Goal: Check status: Check status

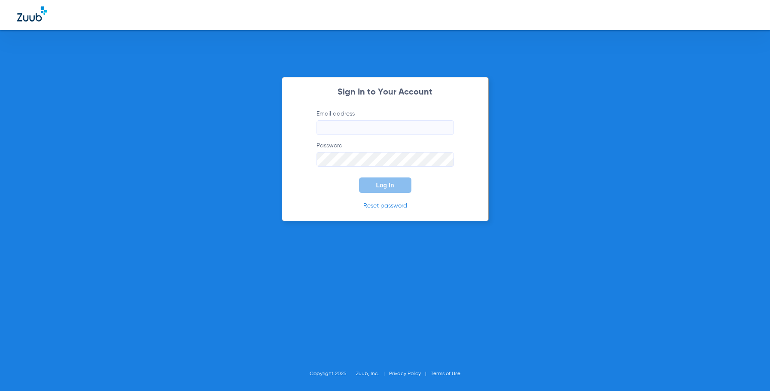
type input "[EMAIL_ADDRESS][DOMAIN_NAME]"
drag, startPoint x: 406, startPoint y: 125, endPoint x: 404, endPoint y: 133, distance: 8.3
click at [406, 125] on input "[EMAIL_ADDRESS][DOMAIN_NAME]" at bounding box center [385, 127] width 137 height 15
click at [343, 181] on form "Email address [EMAIL_ADDRESS][DOMAIN_NAME] Password Log In" at bounding box center [385, 151] width 163 height 83
click at [378, 183] on span "Log In" at bounding box center [385, 185] width 18 height 7
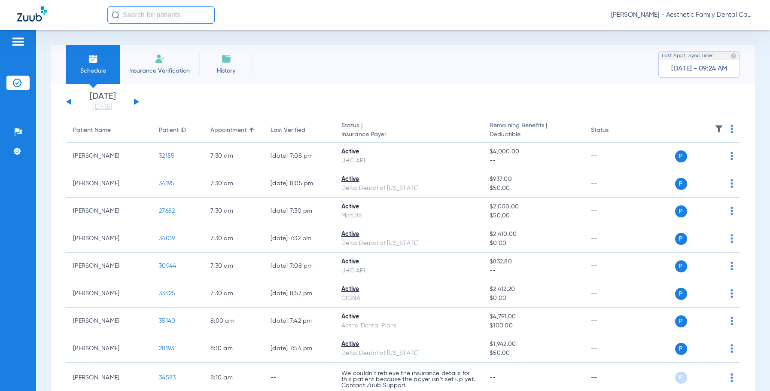
click at [138, 103] on div "[DATE] [DATE] [DATE] [DATE] [DATE] [DATE] [DATE] [DATE] [DATE] [DATE] [DATE] [D…" at bounding box center [102, 101] width 73 height 19
click at [136, 103] on button at bounding box center [136, 101] width 5 height 6
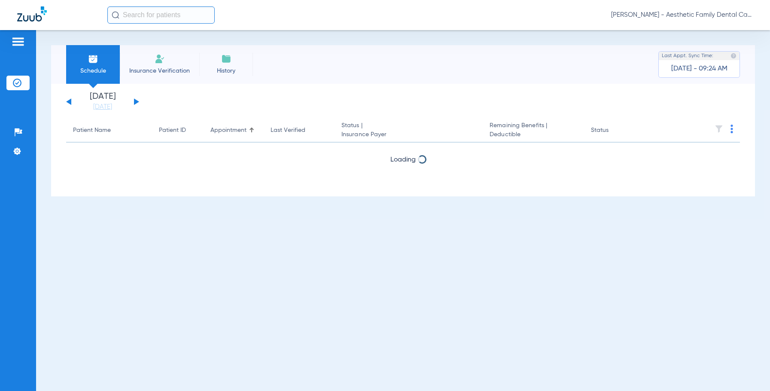
click at [136, 103] on button at bounding box center [136, 101] width 5 height 6
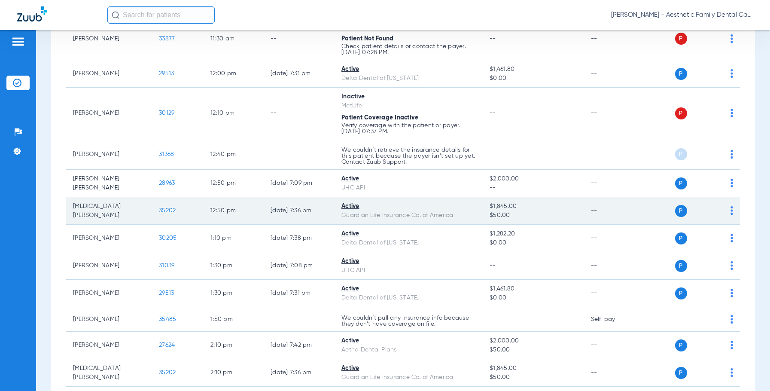
scroll to position [540, 0]
